Goal: Navigation & Orientation: Find specific page/section

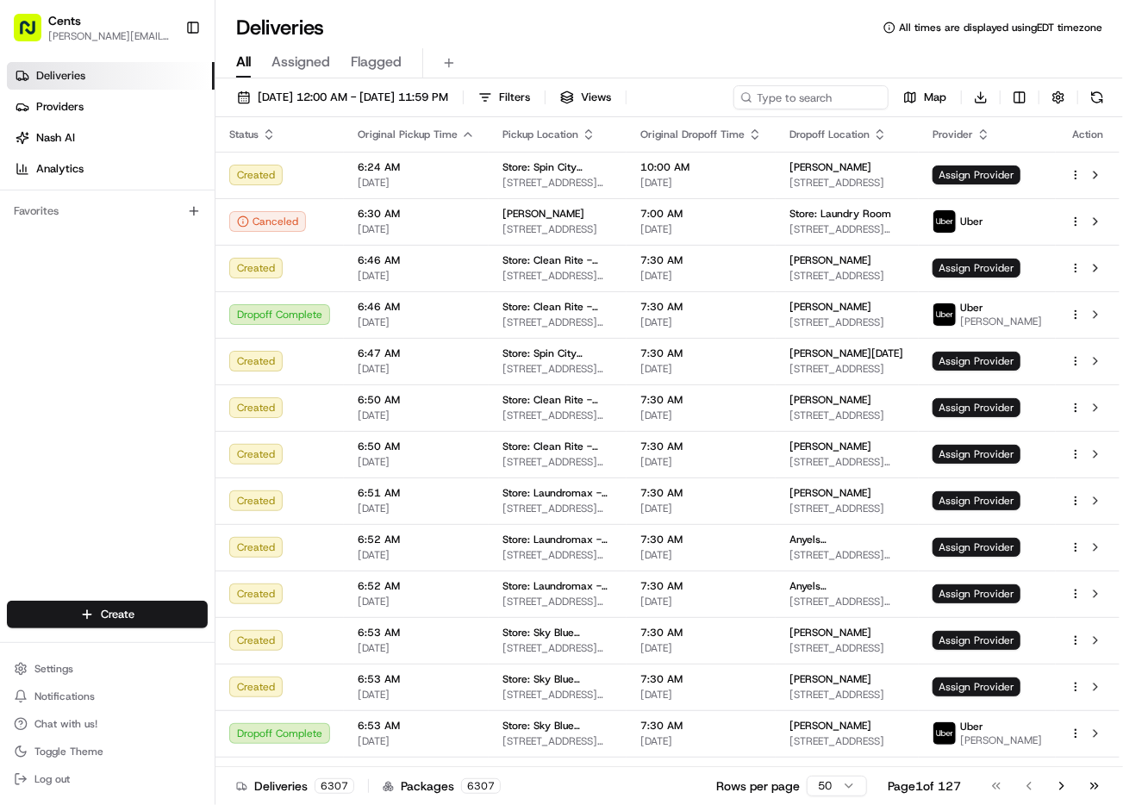
click at [719, 34] on div "Deliveries All times are displayed using EDT timezone" at bounding box center [668, 28] width 907 height 28
click at [99, 257] on div "Deliveries Providers [PERSON_NAME] Analytics Favorites" at bounding box center [107, 333] width 215 height 556
click at [149, 311] on div "Deliveries Providers [PERSON_NAME] Analytics Favorites" at bounding box center [107, 333] width 215 height 556
click at [103, 115] on link "Providers" at bounding box center [111, 107] width 208 height 28
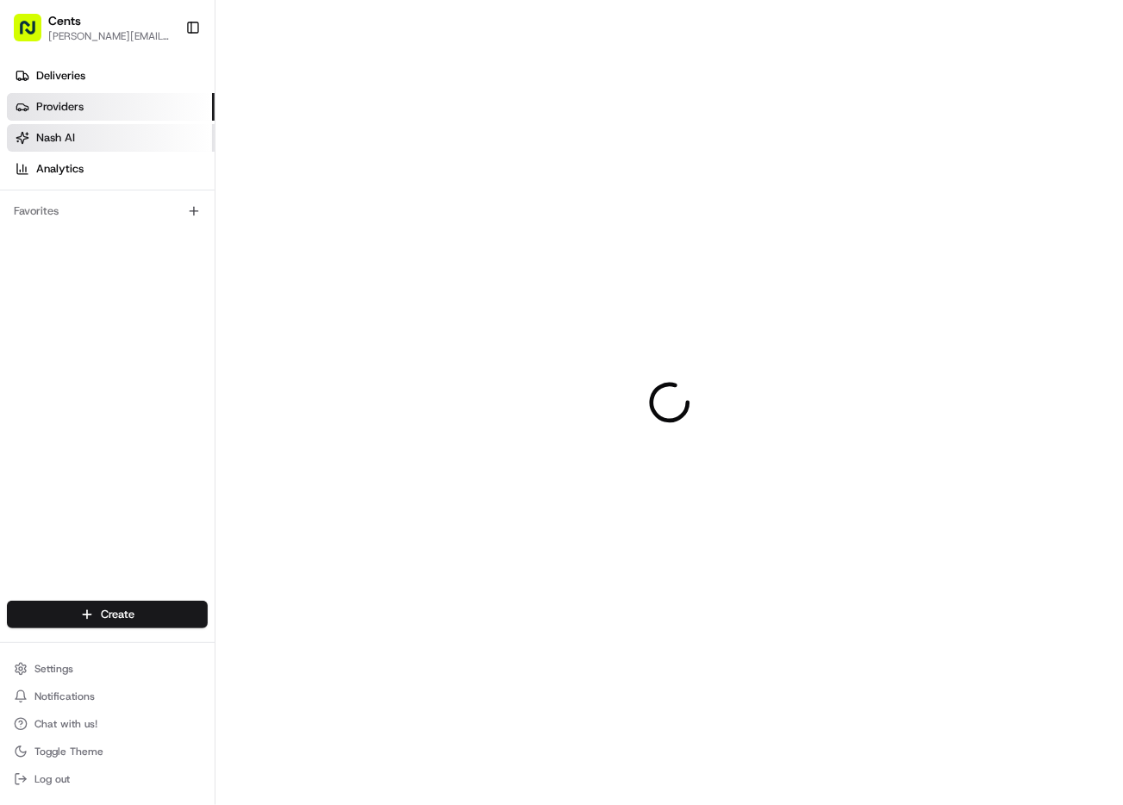
click at [72, 128] on link "Nash AI" at bounding box center [111, 138] width 208 height 28
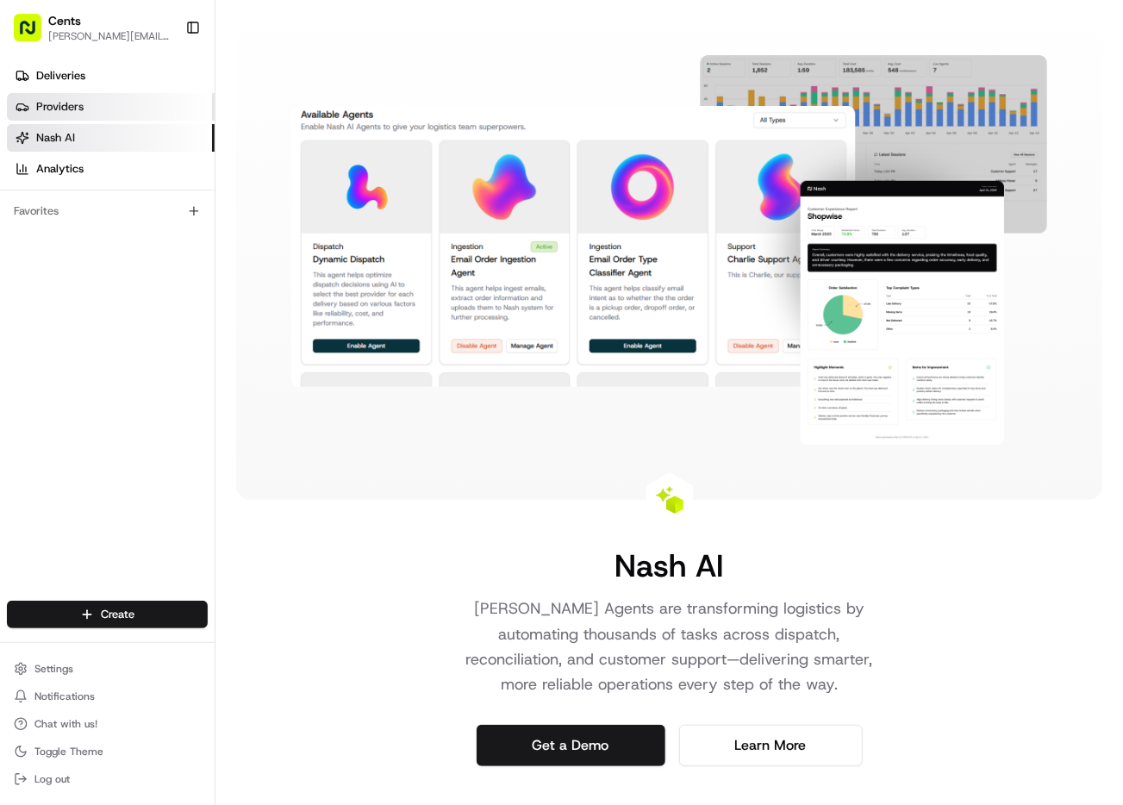
click at [93, 106] on link "Providers" at bounding box center [111, 107] width 208 height 28
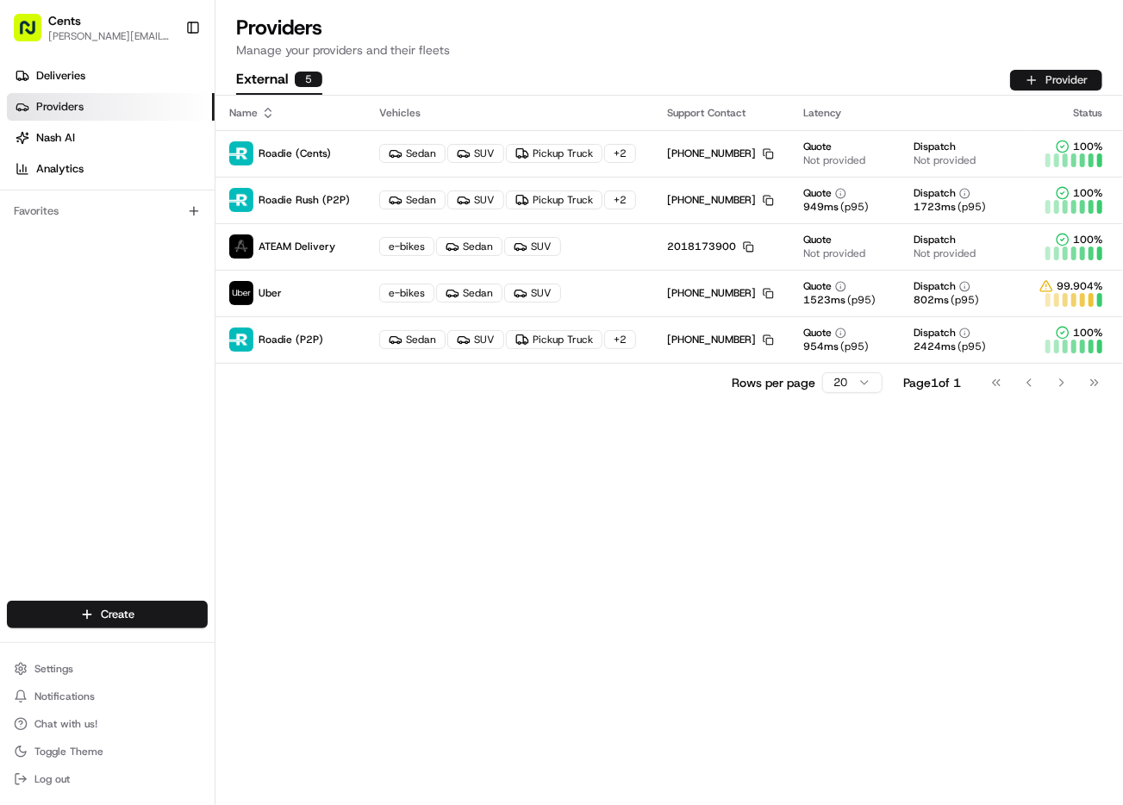
click at [1056, 78] on button "Provider" at bounding box center [1056, 80] width 92 height 21
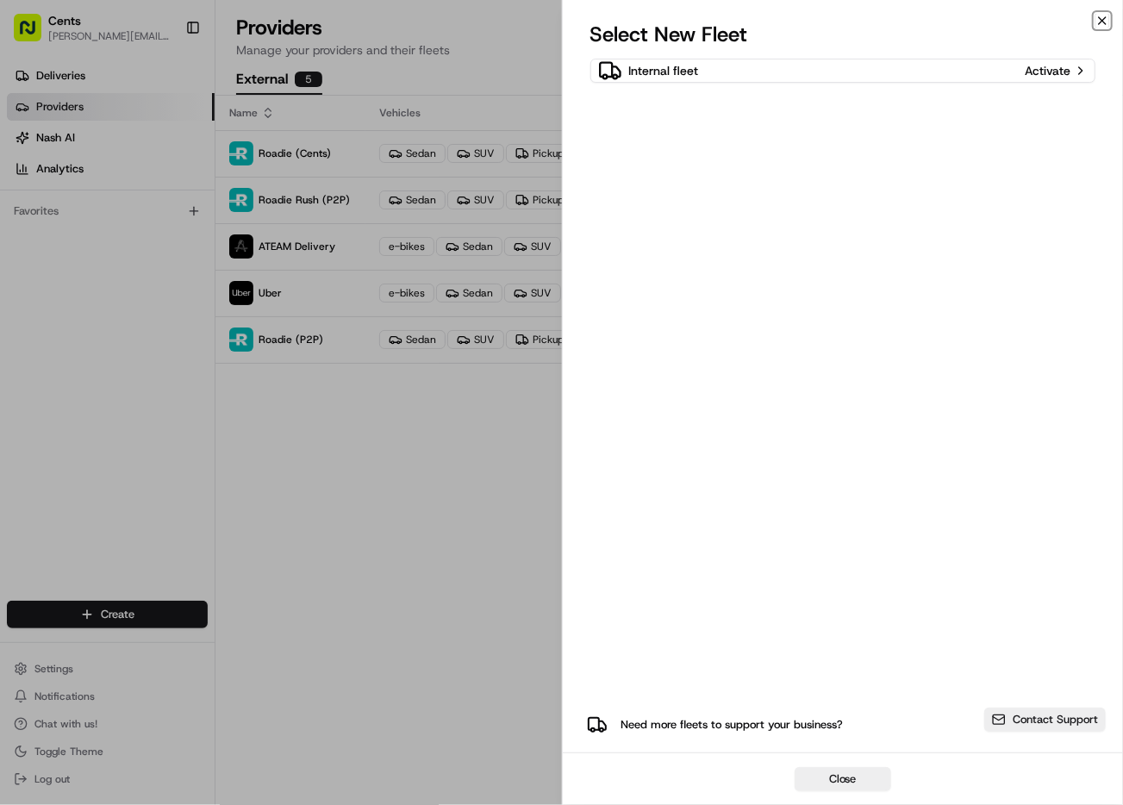
click at [1102, 21] on icon "button" at bounding box center [1102, 20] width 7 height 7
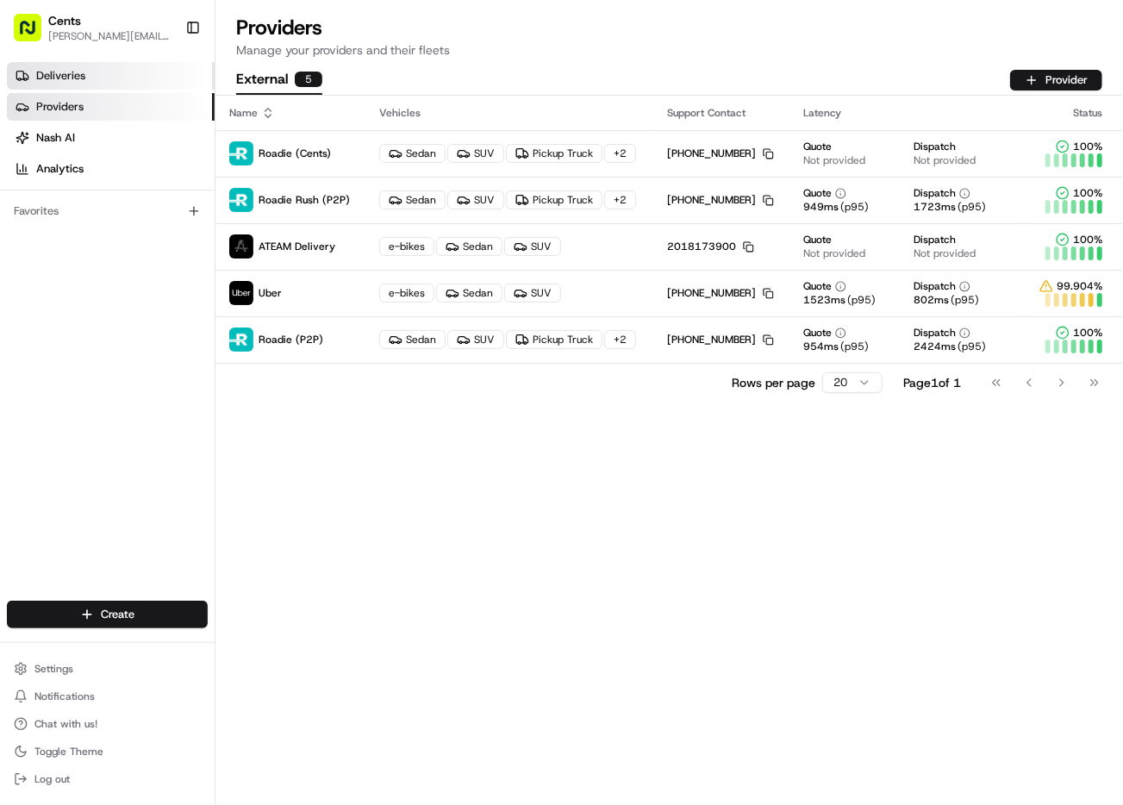
click at [101, 77] on link "Deliveries" at bounding box center [111, 76] width 208 height 28
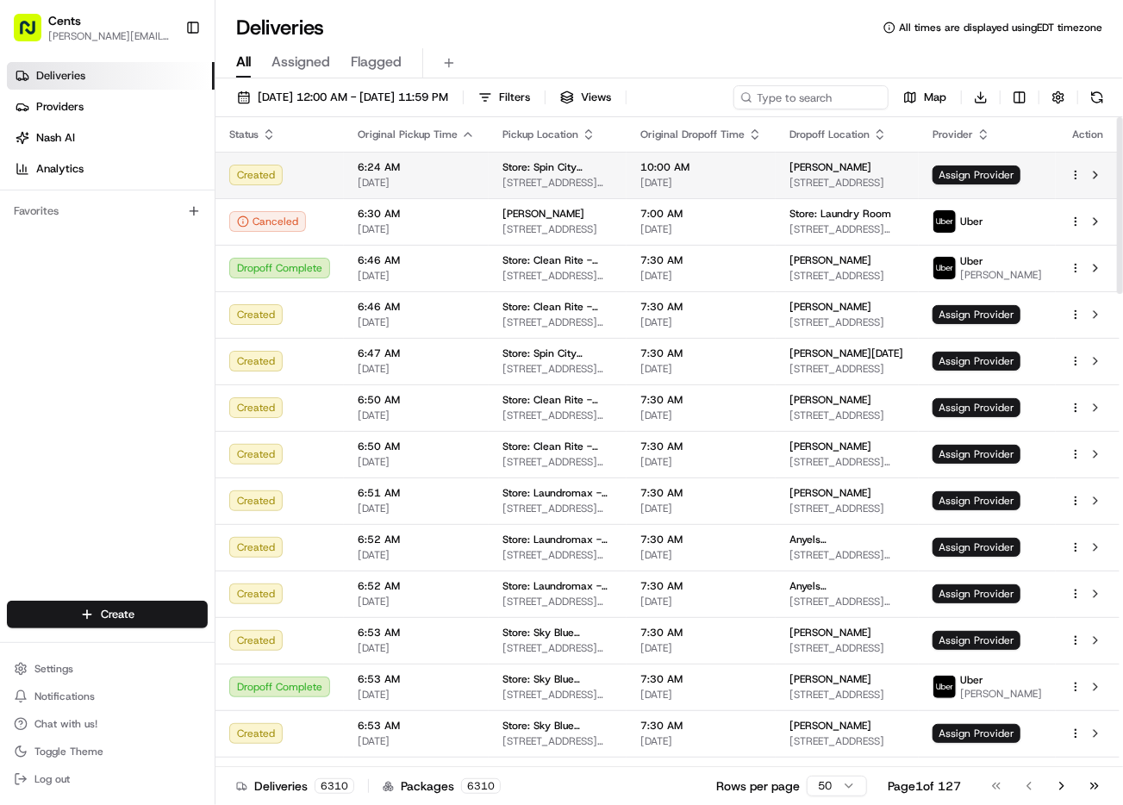
click at [1093, 185] on td at bounding box center [1087, 175] width 64 height 47
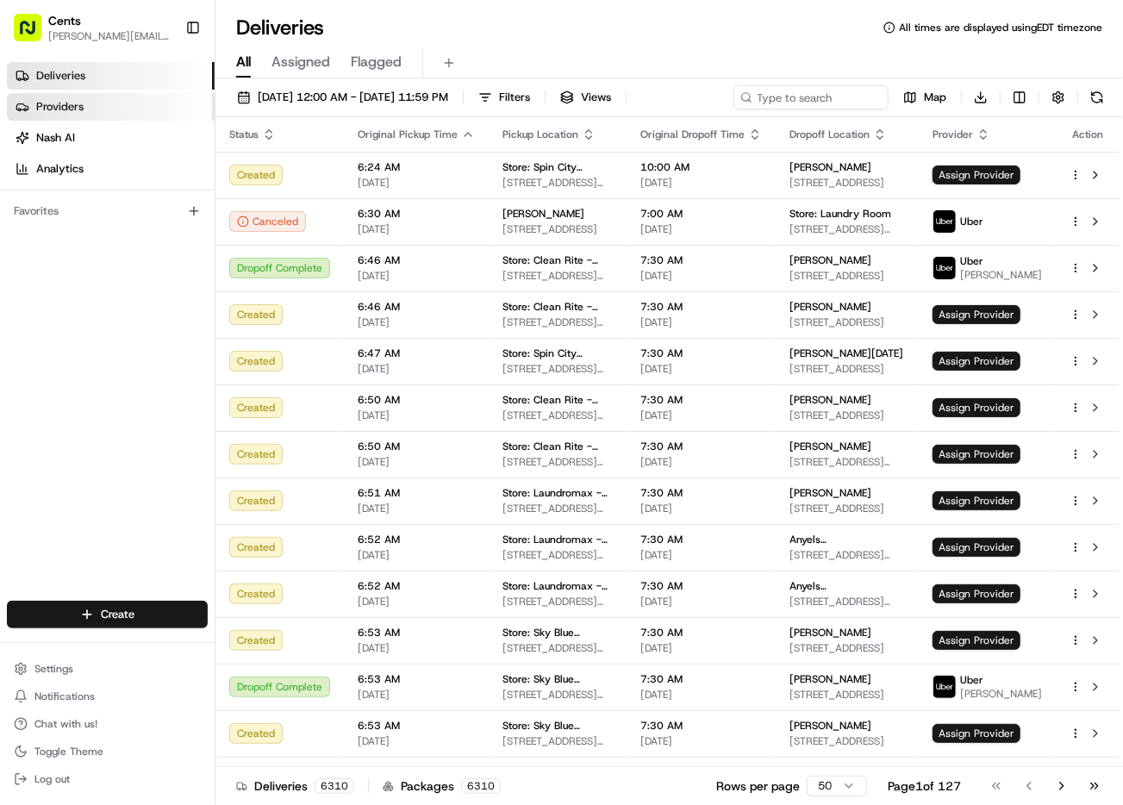
click at [78, 116] on link "Providers" at bounding box center [111, 107] width 208 height 28
